Goal: Information Seeking & Learning: Check status

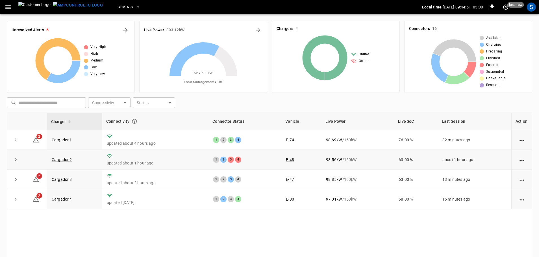
scroll to position [57, 0]
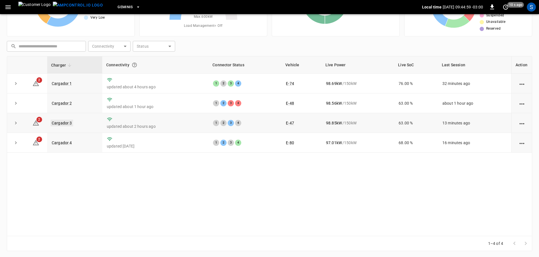
click at [60, 125] on link "Cargador 3" at bounding box center [62, 123] width 23 height 7
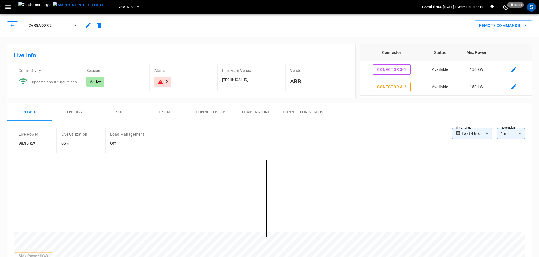
click at [12, 28] on icon "button" at bounding box center [13, 26] width 6 height 6
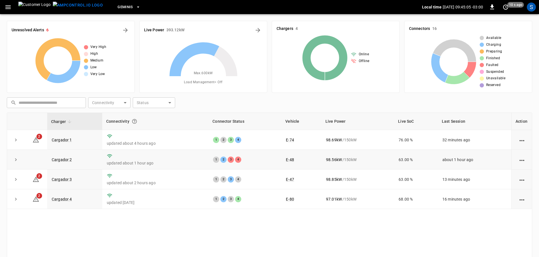
scroll to position [57, 0]
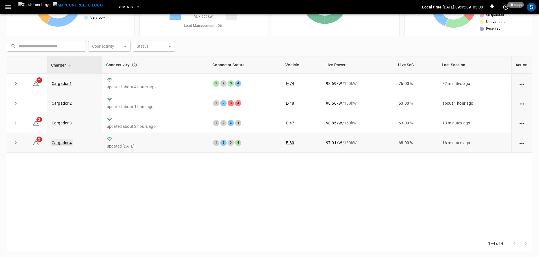
click at [69, 143] on link "Cargador 4" at bounding box center [62, 143] width 23 height 7
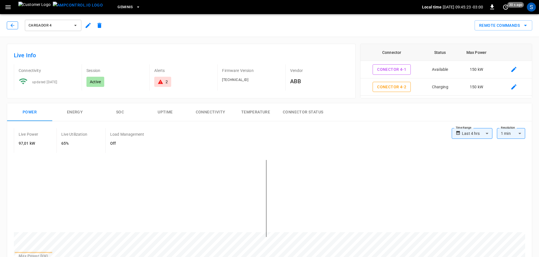
click at [11, 26] on icon "button" at bounding box center [13, 26] width 6 height 6
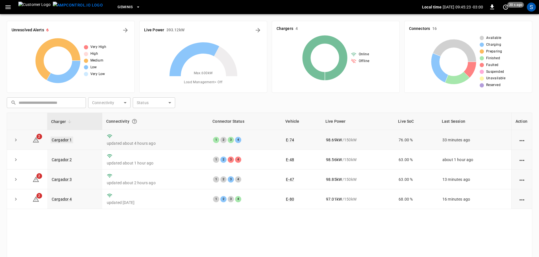
scroll to position [57, 0]
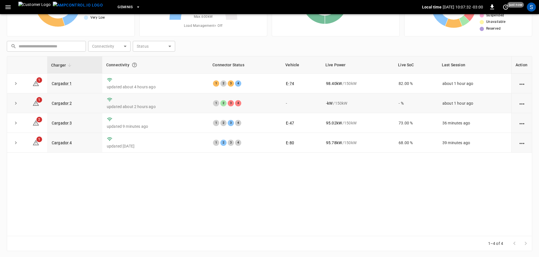
click at [59, 109] on td "Cargador 2" at bounding box center [74, 104] width 55 height 20
click at [67, 104] on link "Cargador 2" at bounding box center [62, 103] width 23 height 7
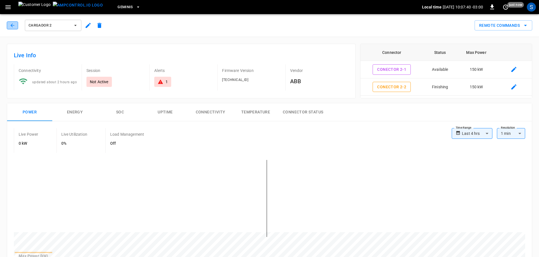
click at [14, 26] on icon "button" at bounding box center [13, 26] width 6 height 6
